Goal: Find contact information: Find contact information

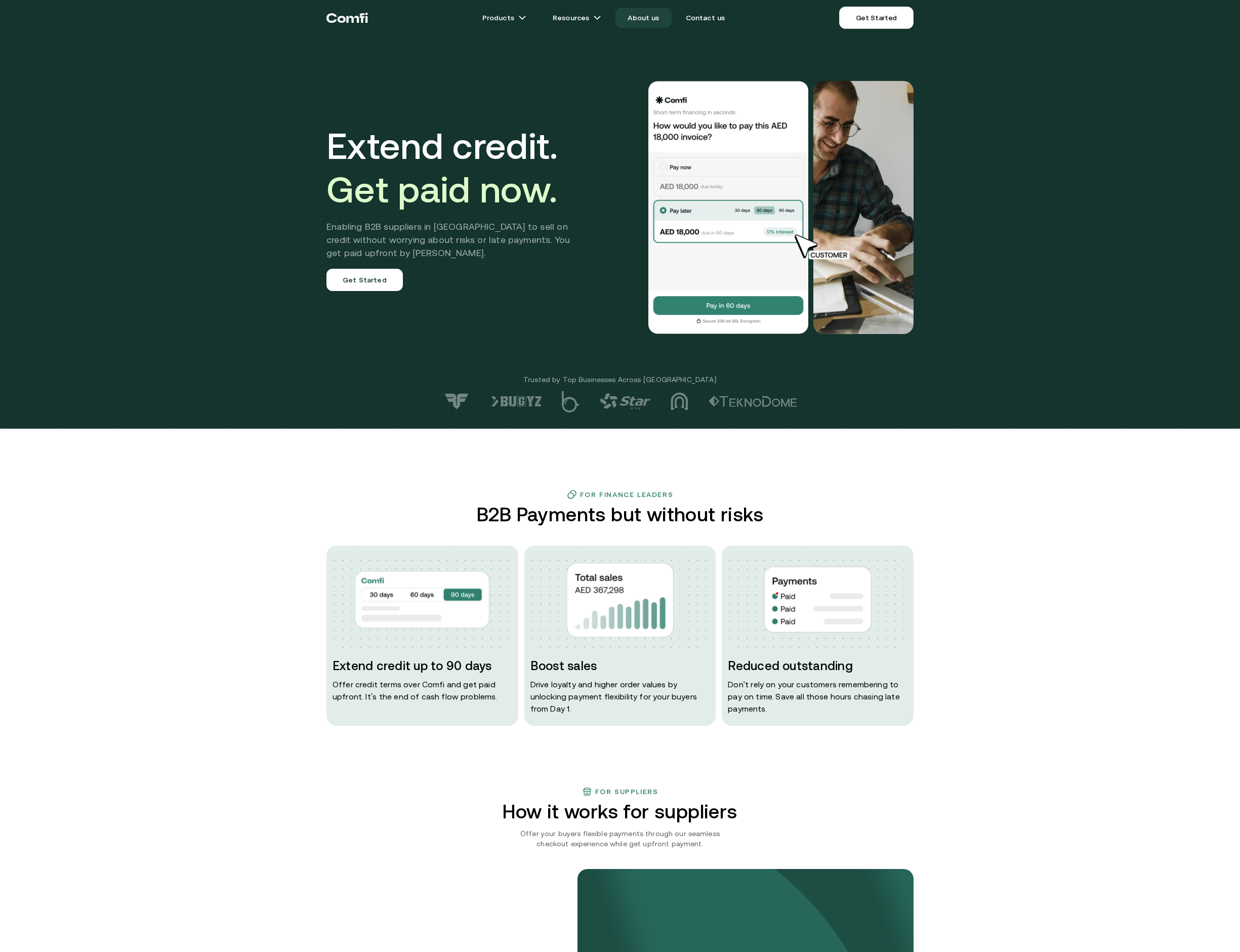
click at [645, 21] on link "About us" at bounding box center [643, 17] width 56 height 20
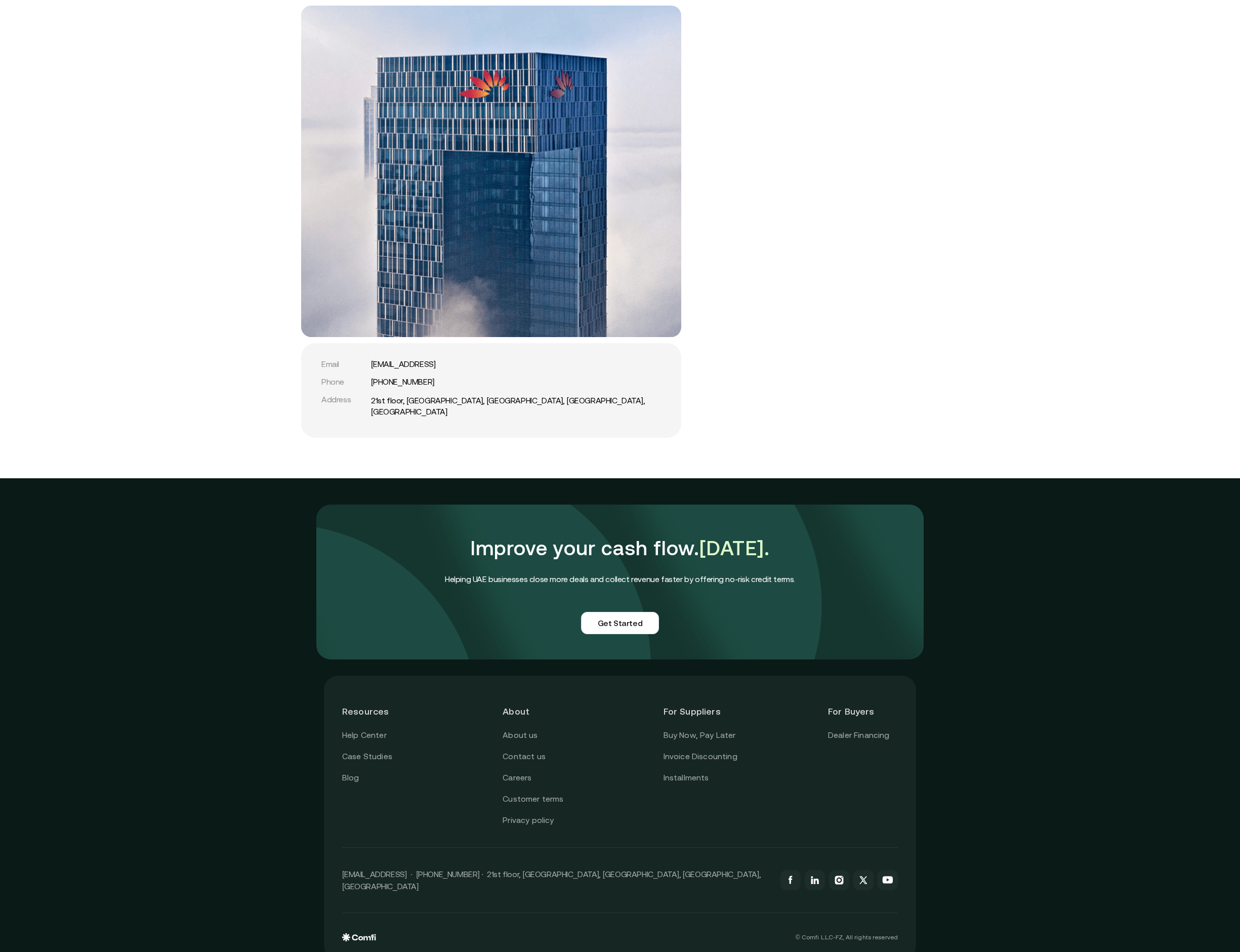
scroll to position [1972, 0]
click at [526, 750] on link "Contact us" at bounding box center [524, 756] width 43 height 13
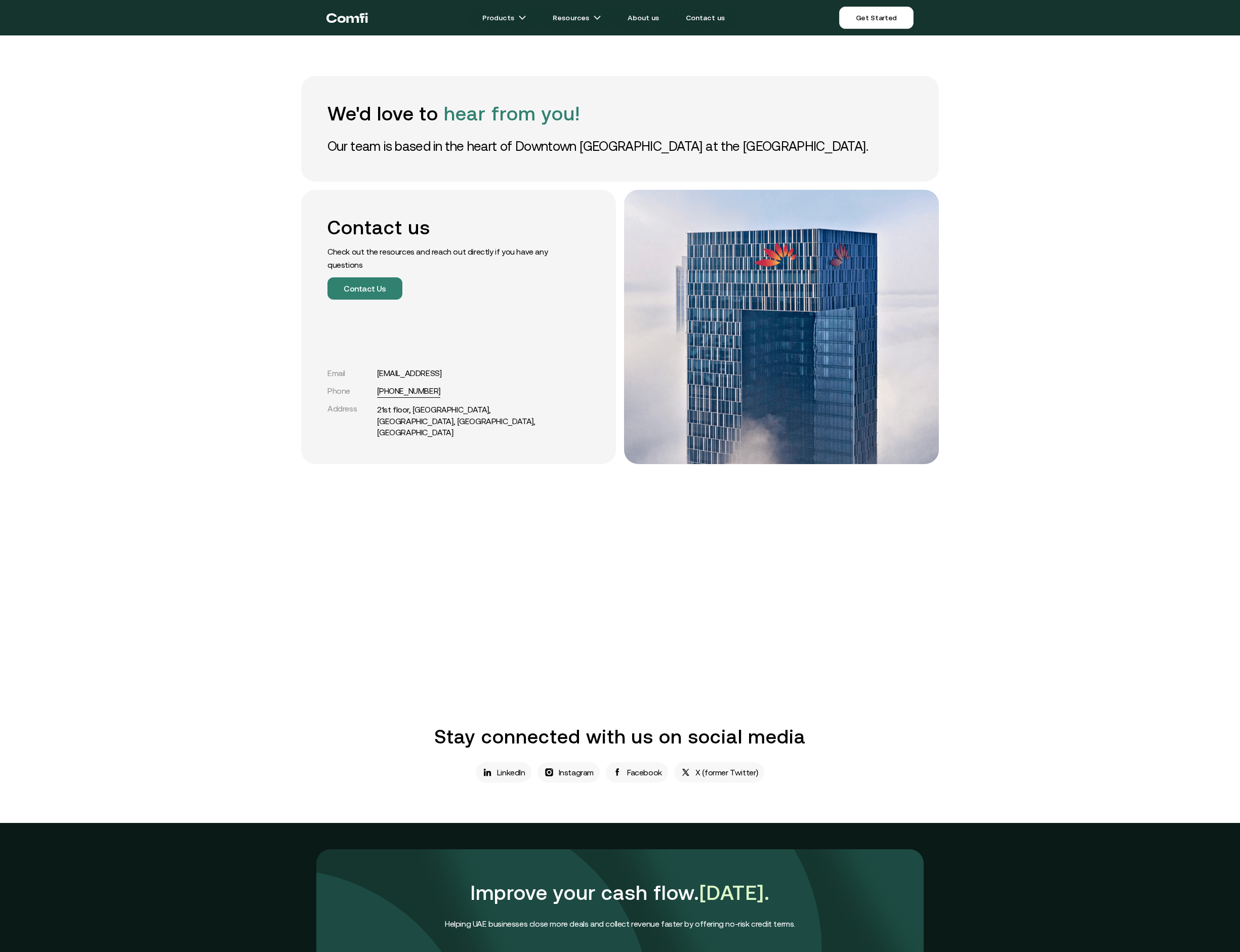
drag, startPoint x: 440, startPoint y: 403, endPoint x: 380, endPoint y: 403, distance: 60.0
click at [380, 396] on div "Phone +971 54 247 0392" at bounding box center [441, 391] width 228 height 9
click at [449, 378] on div "Email support@comfi.ai" at bounding box center [441, 373] width 228 height 9
drag, startPoint x: 441, startPoint y: 385, endPoint x: 378, endPoint y: 385, distance: 63.0
click at [378, 378] on div "Email support@comfi.ai" at bounding box center [441, 373] width 228 height 9
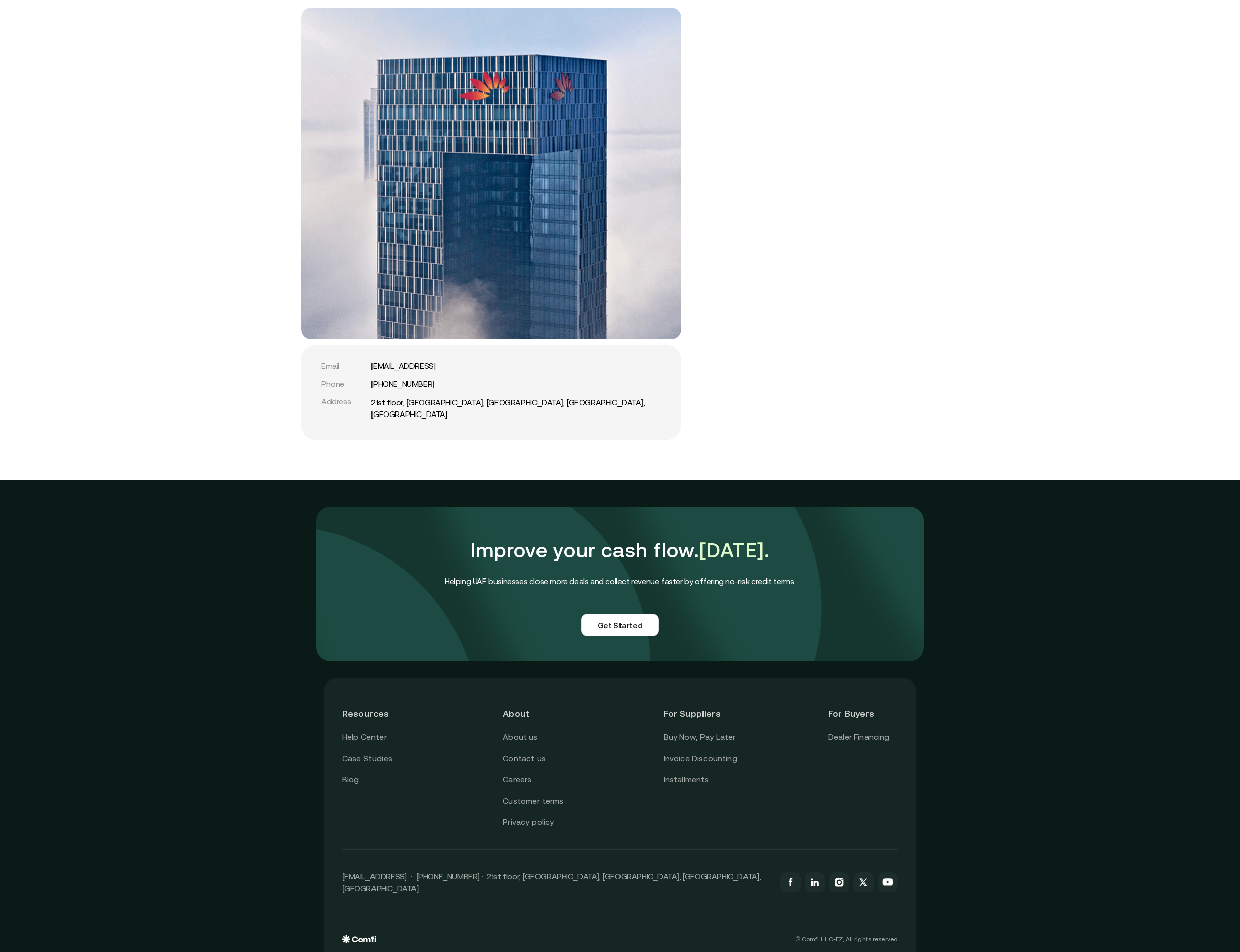
scroll to position [1972, 0]
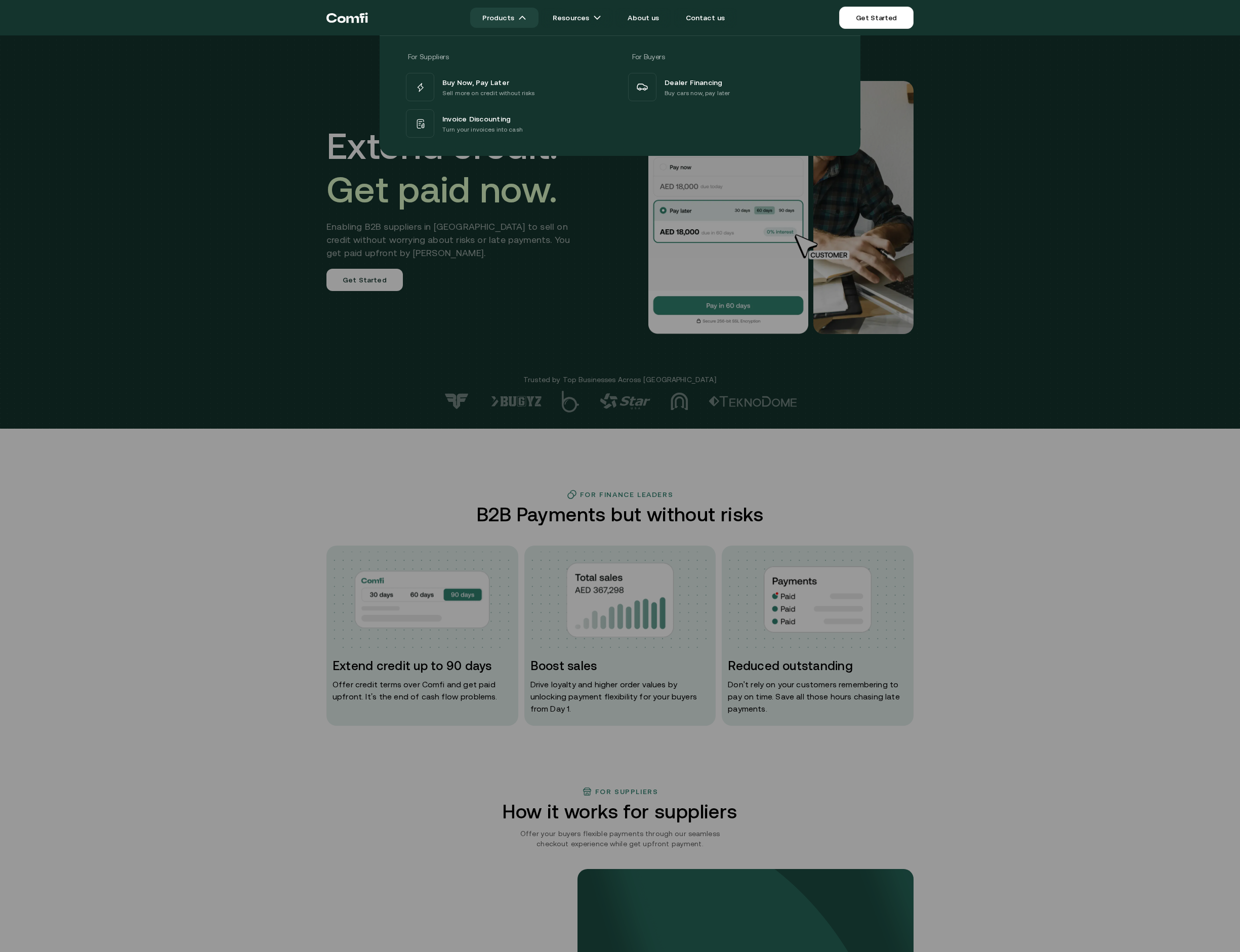
click at [524, 18] on img at bounding box center [522, 17] width 8 height 8
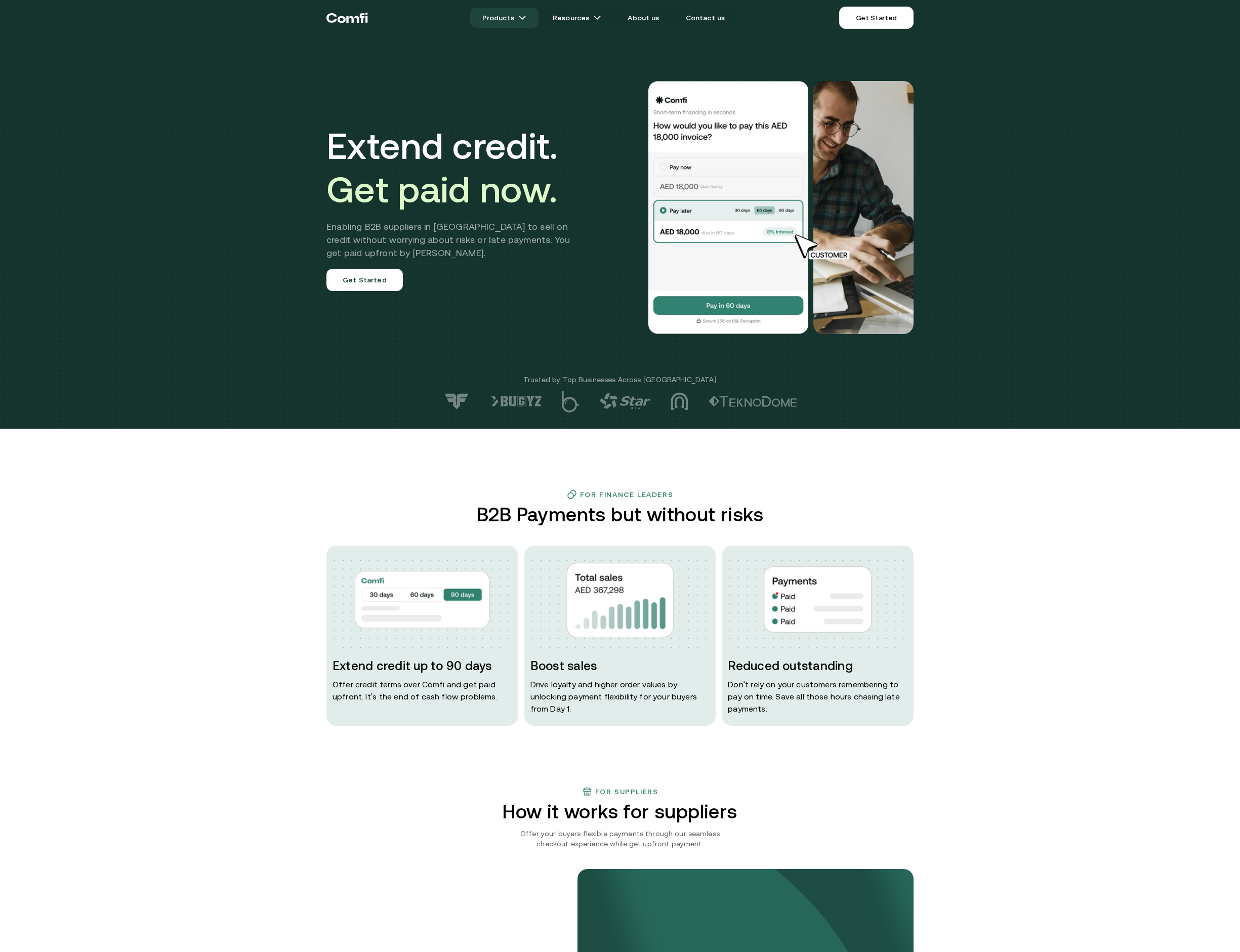
click at [524, 18] on img at bounding box center [522, 17] width 8 height 8
click at [526, 18] on img at bounding box center [522, 17] width 8 height 8
click at [513, 18] on link "Products" at bounding box center [504, 17] width 68 height 20
click at [641, 16] on link "About us" at bounding box center [643, 17] width 56 height 20
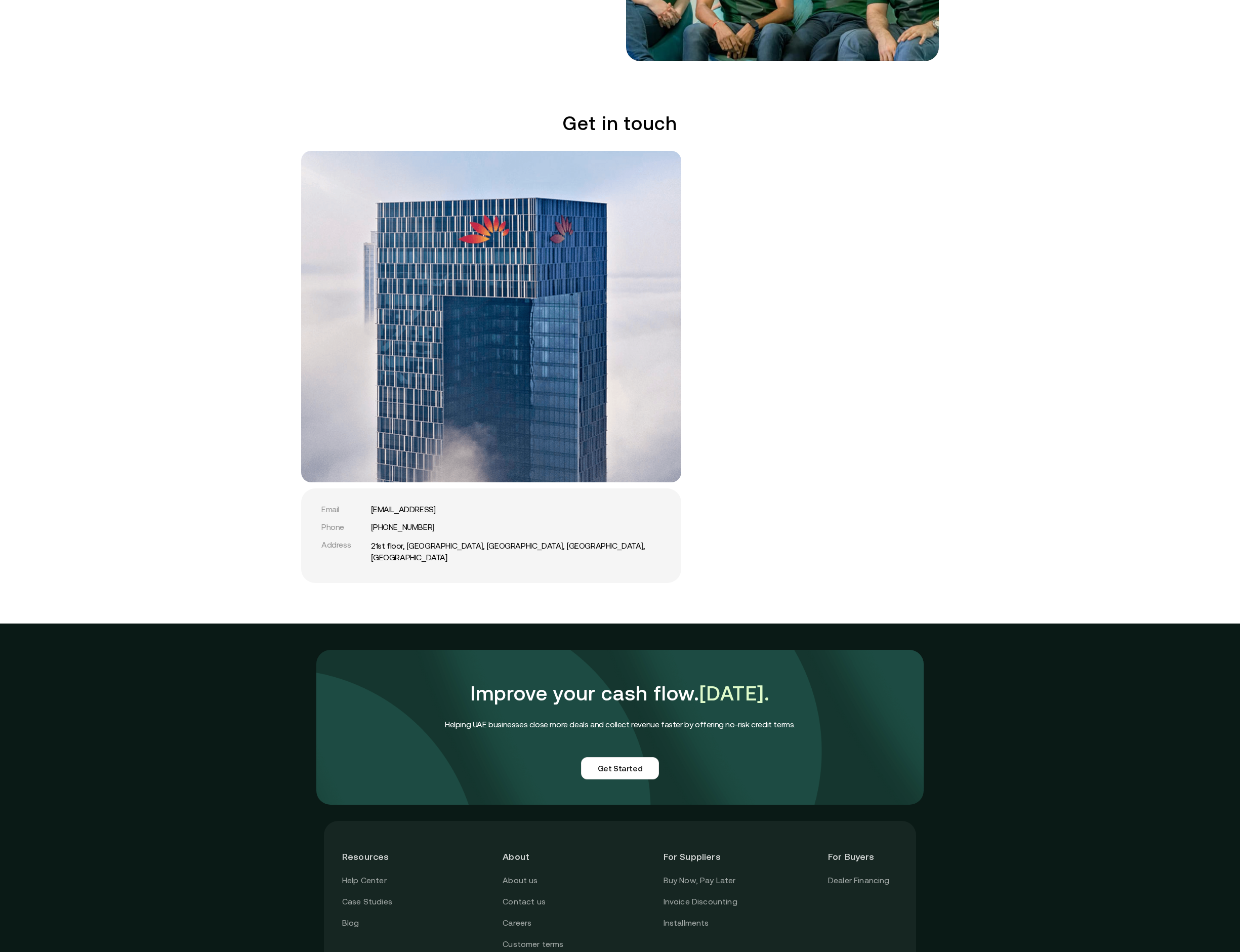
scroll to position [1972, 0]
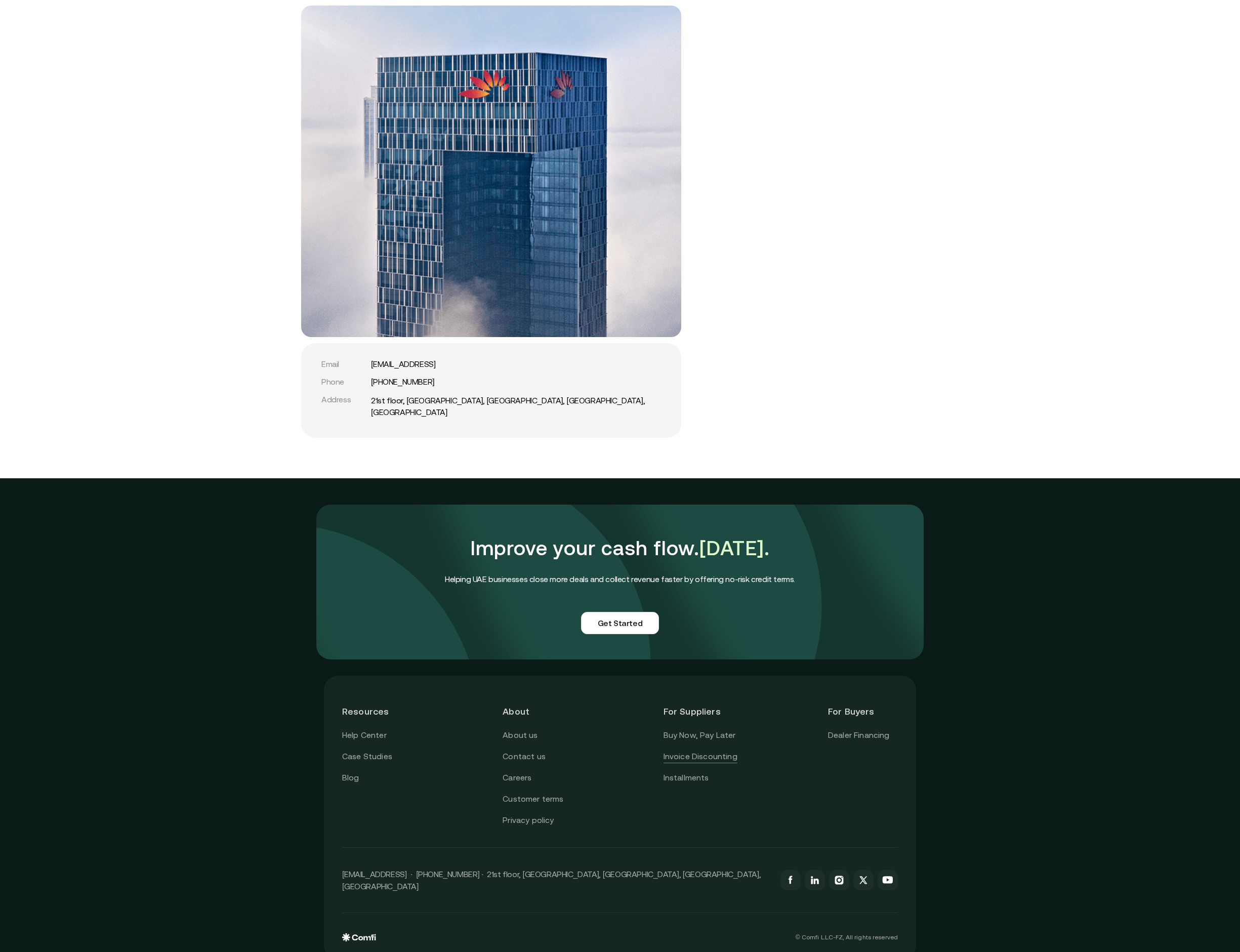
click at [687, 750] on link "Invoice Discounting" at bounding box center [700, 757] width 74 height 13
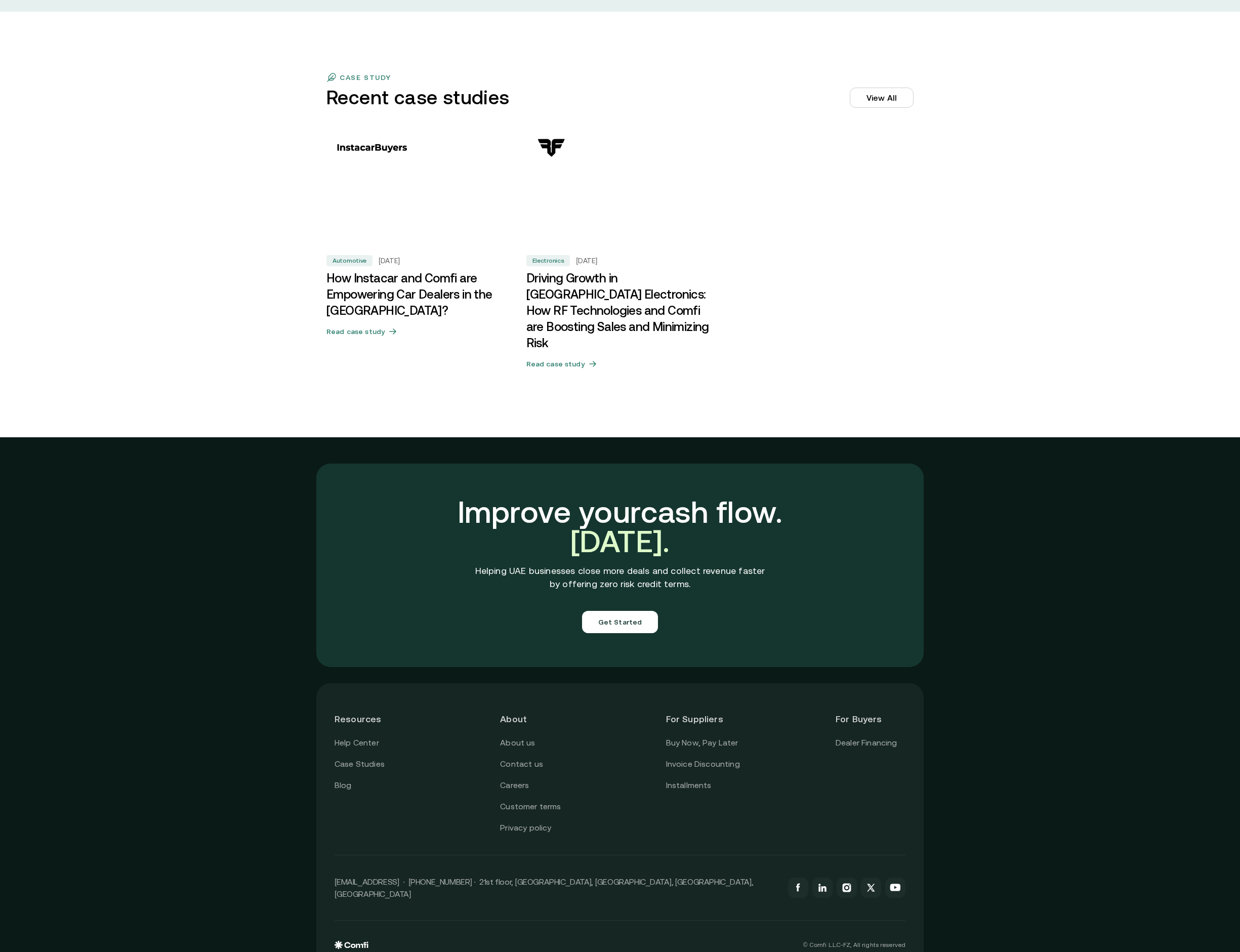
scroll to position [3110, 0]
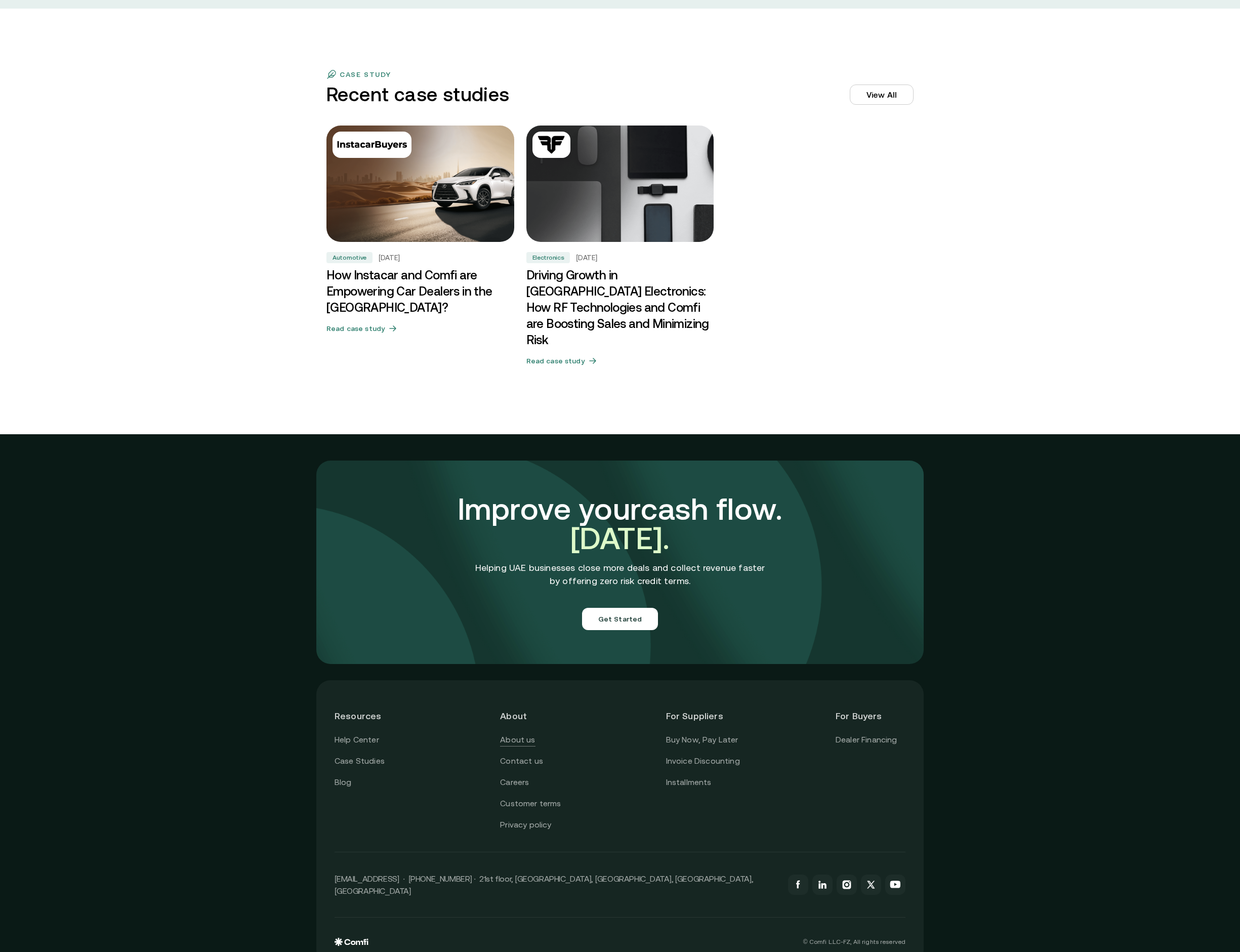
click at [517, 734] on link "About us" at bounding box center [517, 740] width 35 height 13
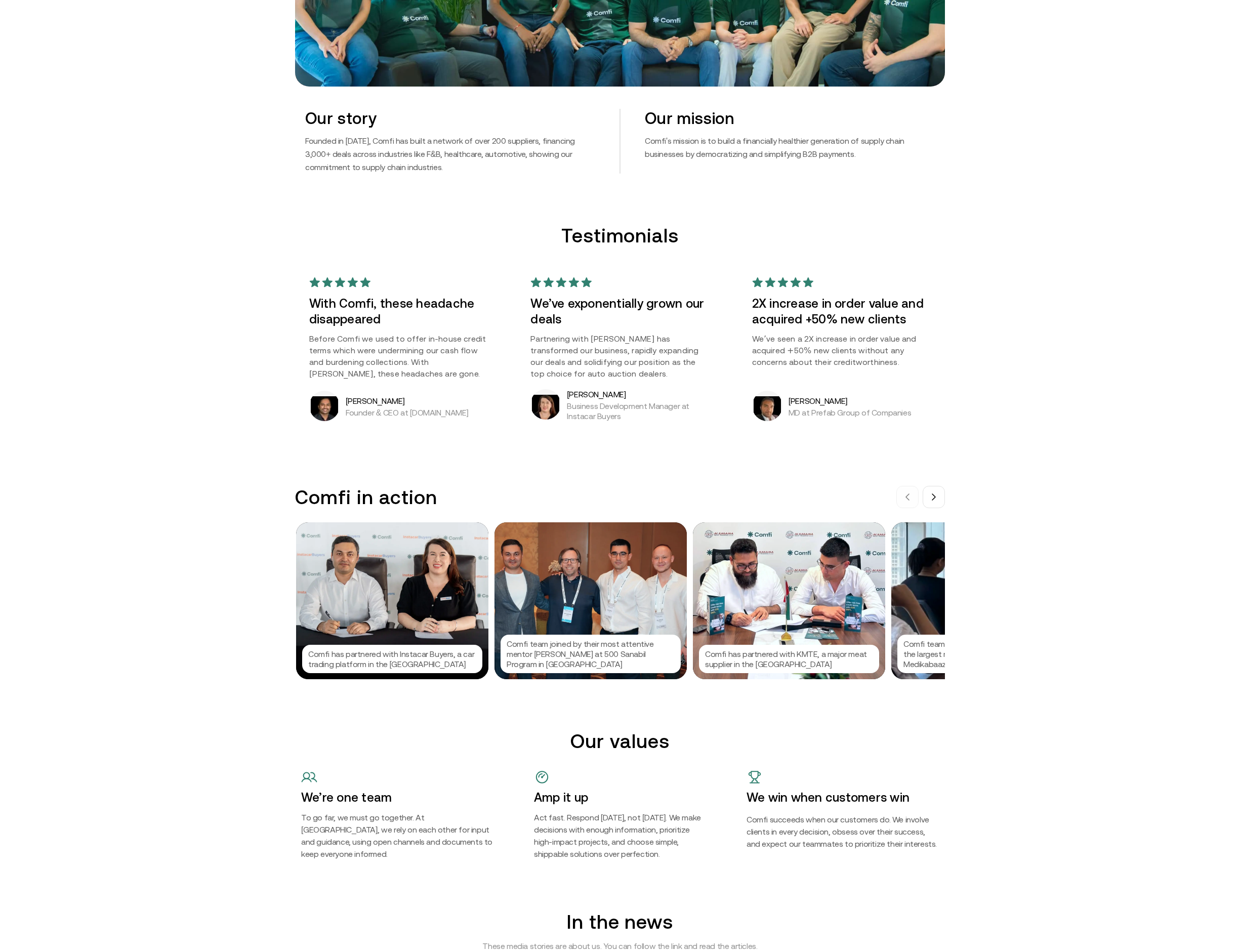
scroll to position [585, 0]
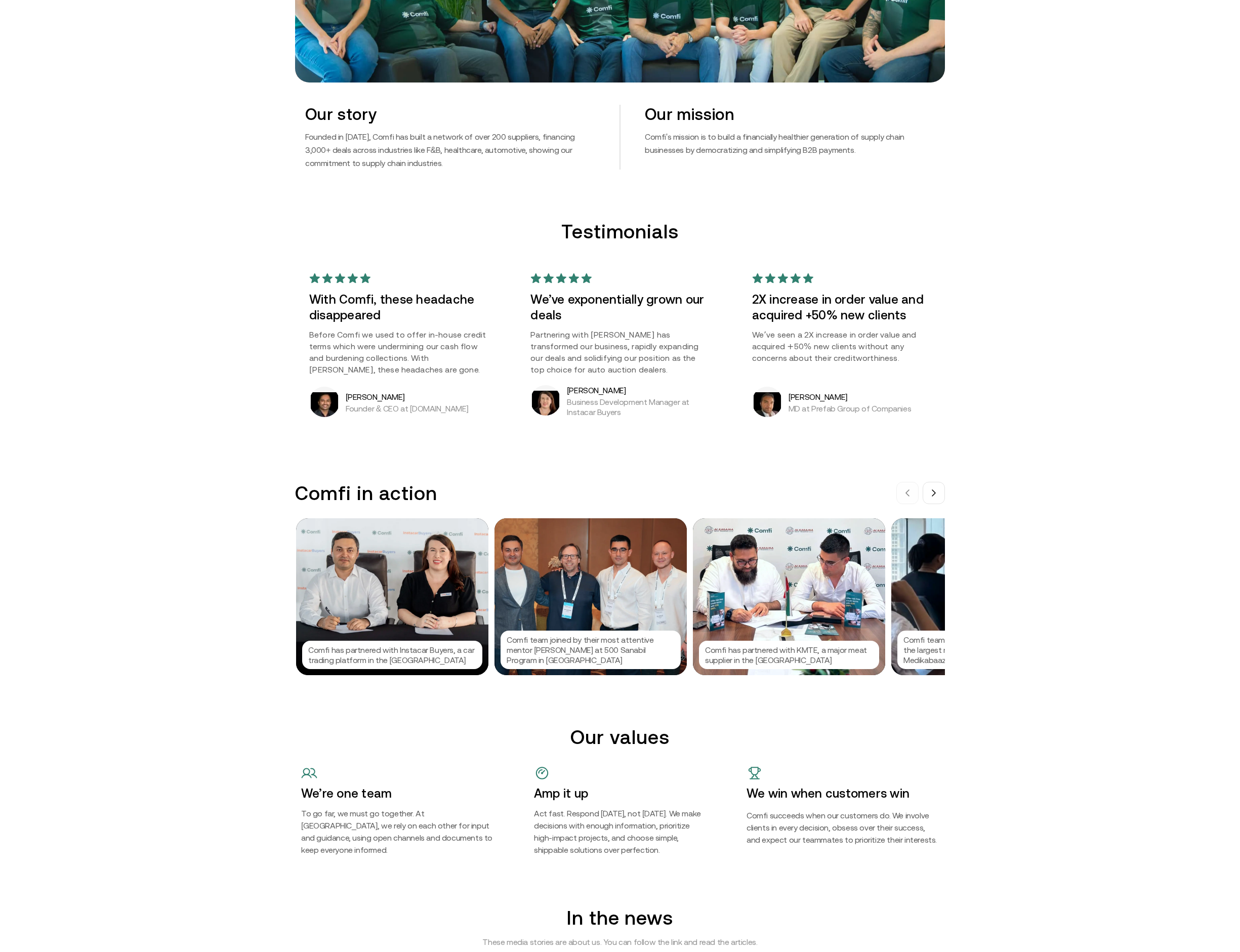
click at [388, 584] on div "Comfi has partnered with Instacar Buyers, a car trading platform in the [GEOGRA…" at bounding box center [392, 596] width 192 height 157
click at [203, 471] on div at bounding box center [620, 476] width 1240 height 952
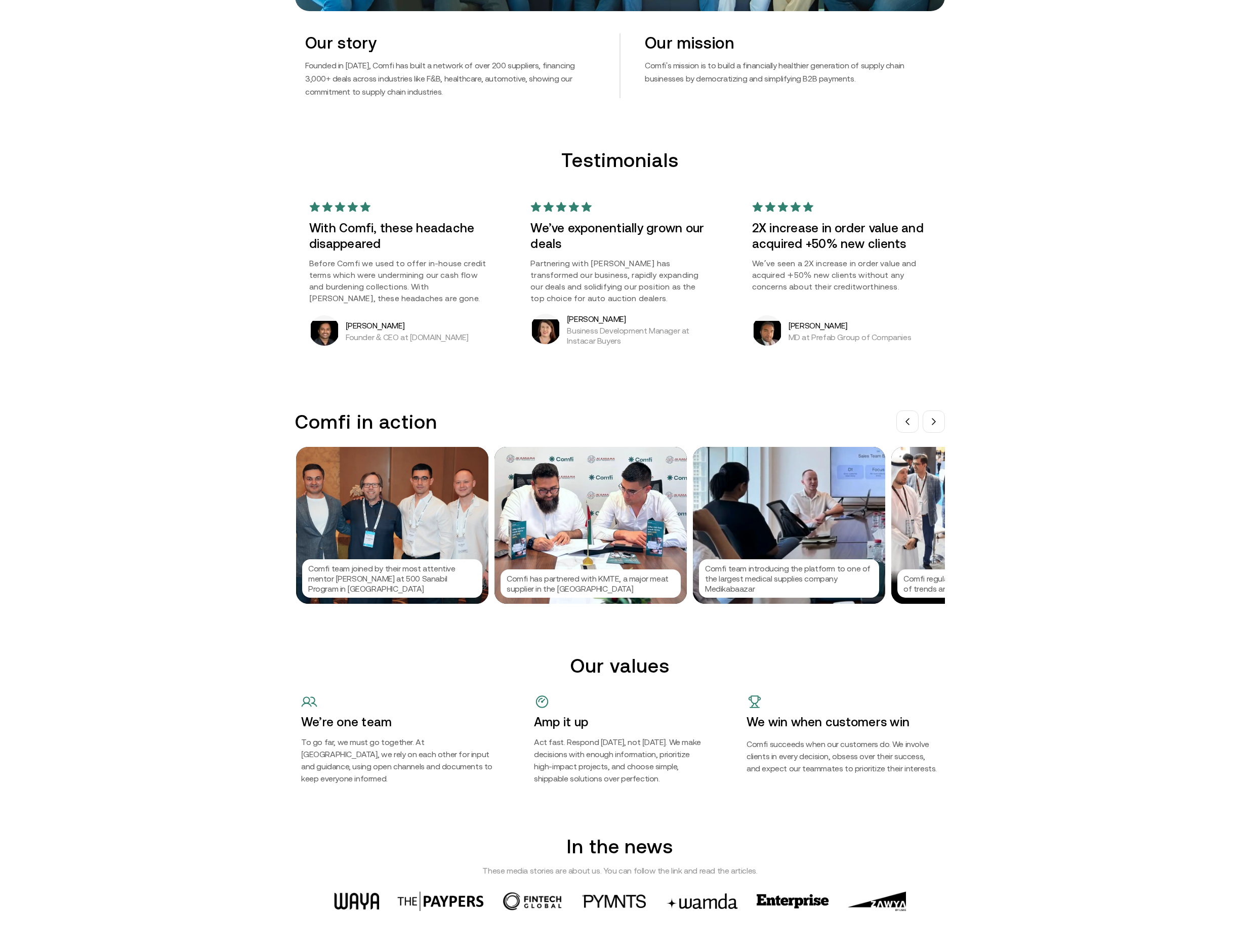
scroll to position [677, 0]
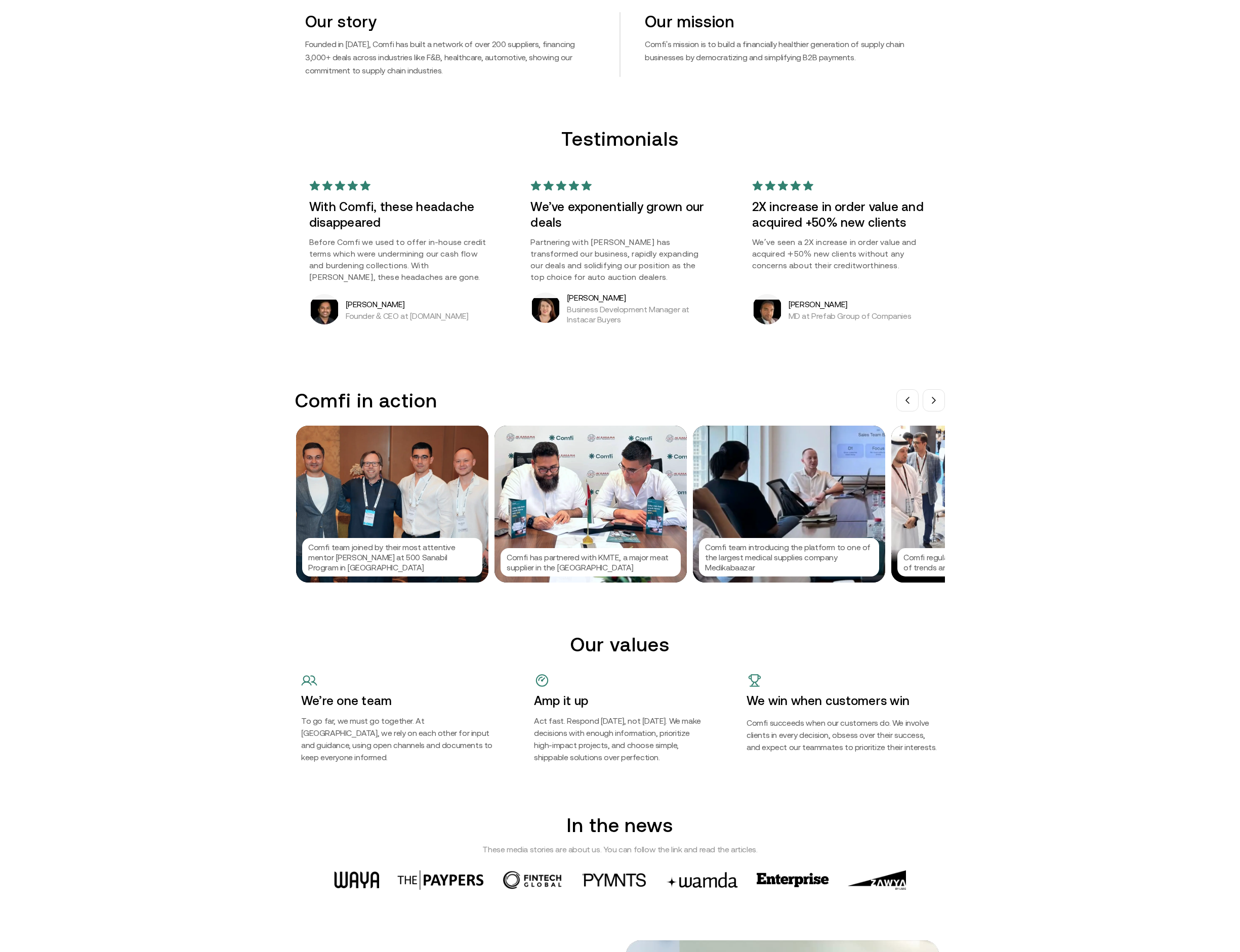
click at [354, 529] on div "Comfi team joined by their most attentive mentor Colin at 500 Sanabil Program i…" at bounding box center [392, 504] width 192 height 157
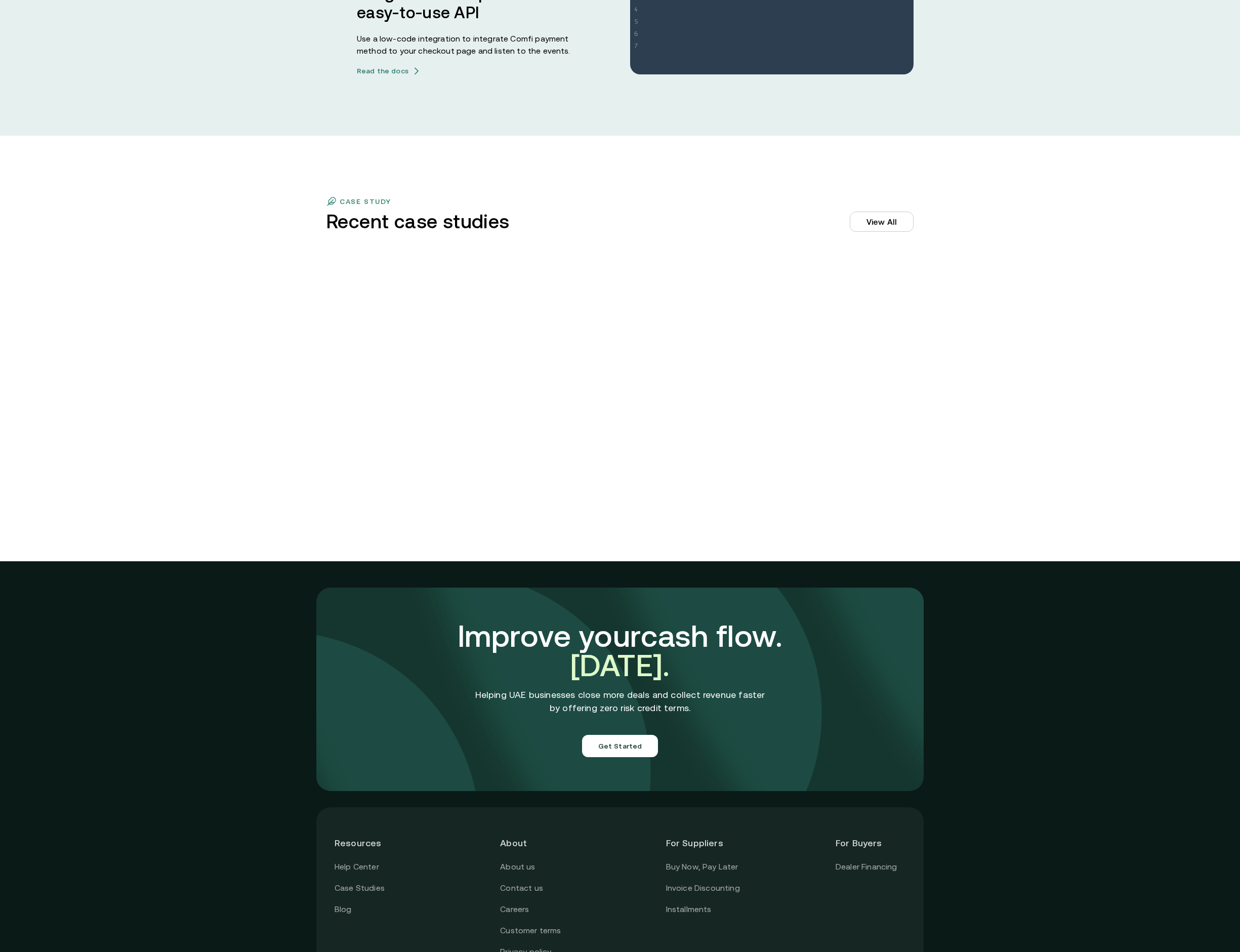
scroll to position [3110, 0]
